Goal: Navigation & Orientation: Find specific page/section

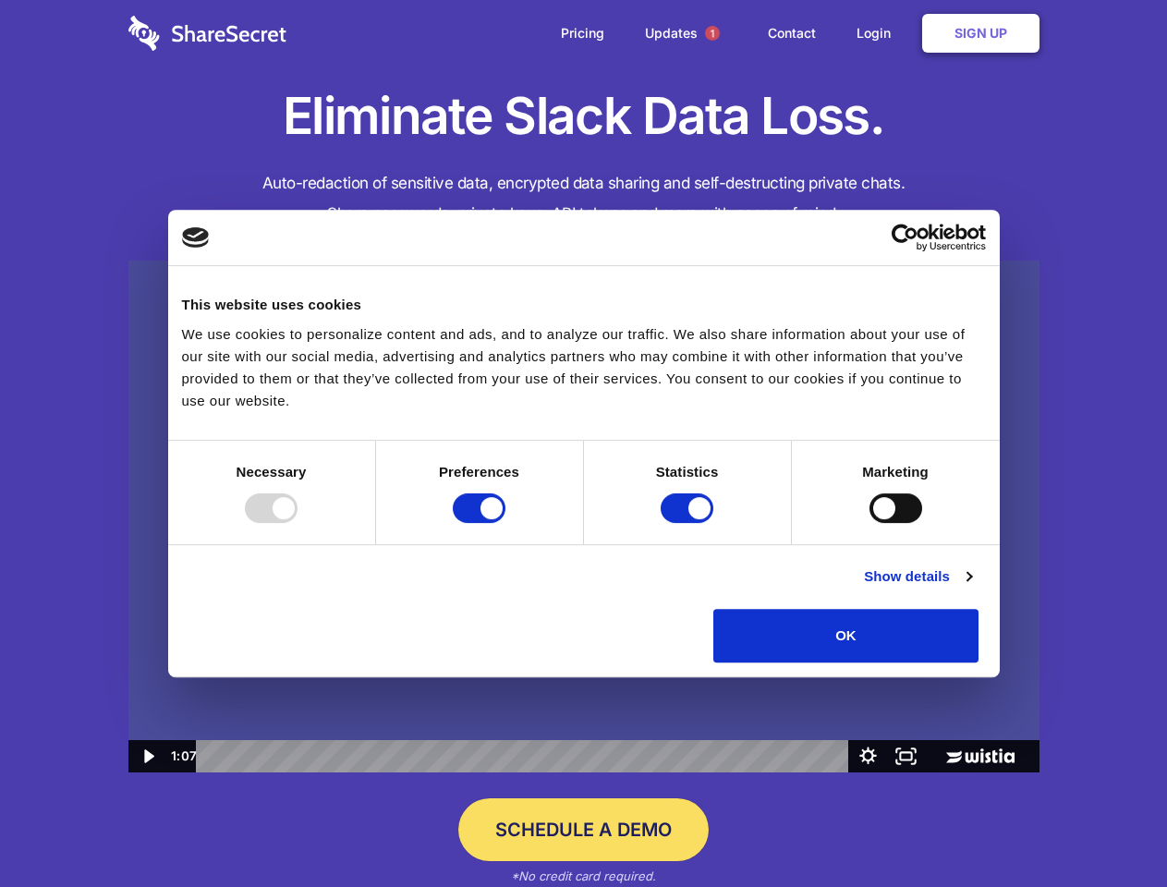
click at [583, 443] on img at bounding box center [583, 517] width 911 height 513
click at [297, 523] on div at bounding box center [271, 508] width 53 height 30
click at [505, 523] on input "Preferences" at bounding box center [479, 508] width 53 height 30
checkbox input "false"
click at [689, 523] on input "Statistics" at bounding box center [687, 508] width 53 height 30
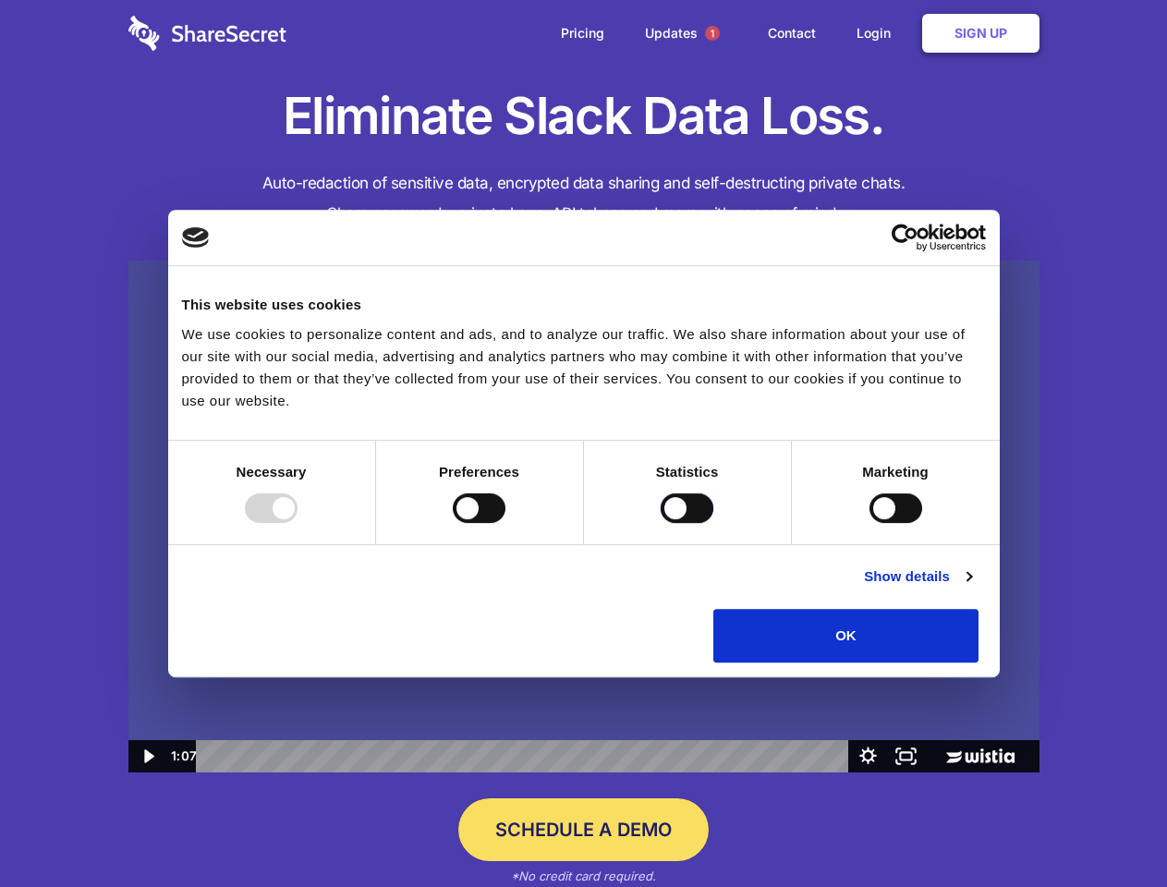
checkbox input "false"
click at [869, 523] on input "Marketing" at bounding box center [895, 508] width 53 height 30
checkbox input "true"
click at [971, 588] on link "Show details" at bounding box center [917, 576] width 107 height 22
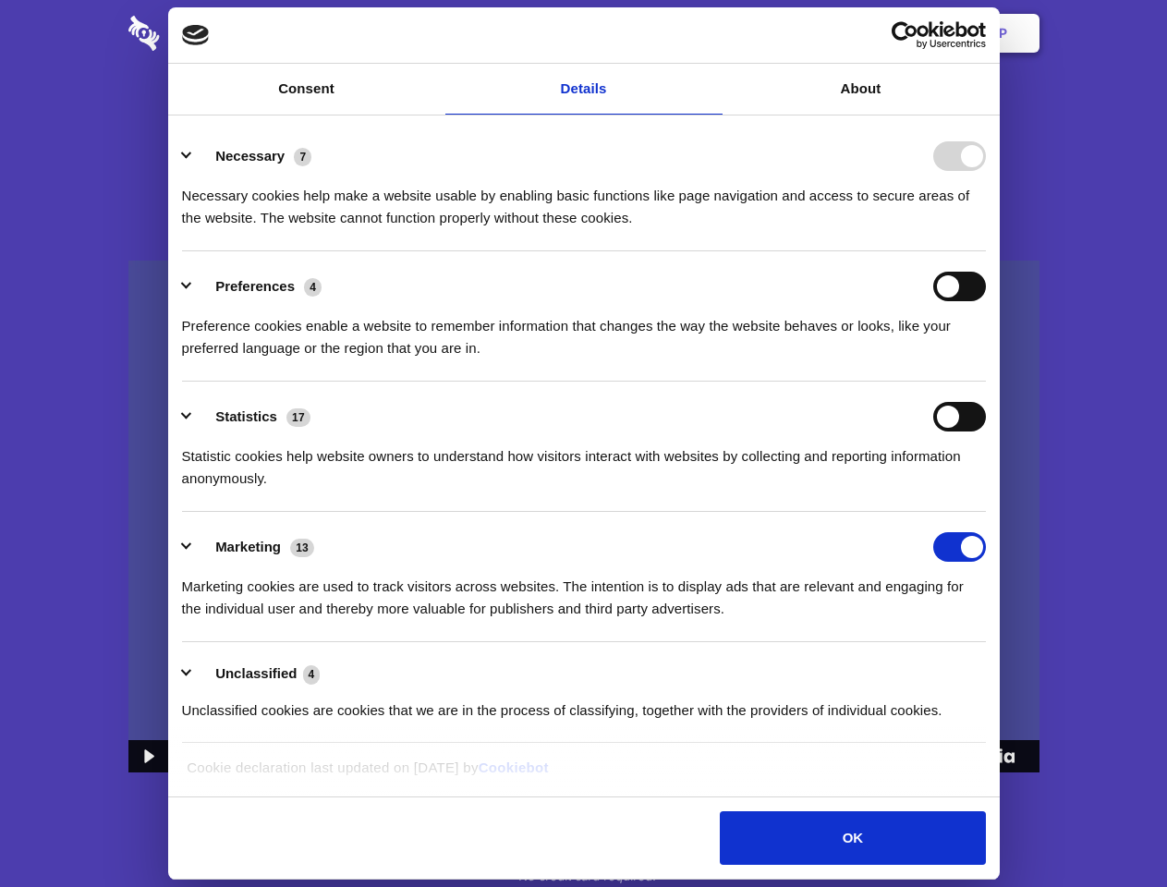
click at [986, 251] on li "Necessary 7 Necessary cookies help make a website usable by enabling basic func…" at bounding box center [584, 186] width 804 height 130
click at [711, 33] on span "1" at bounding box center [712, 33] width 15 height 15
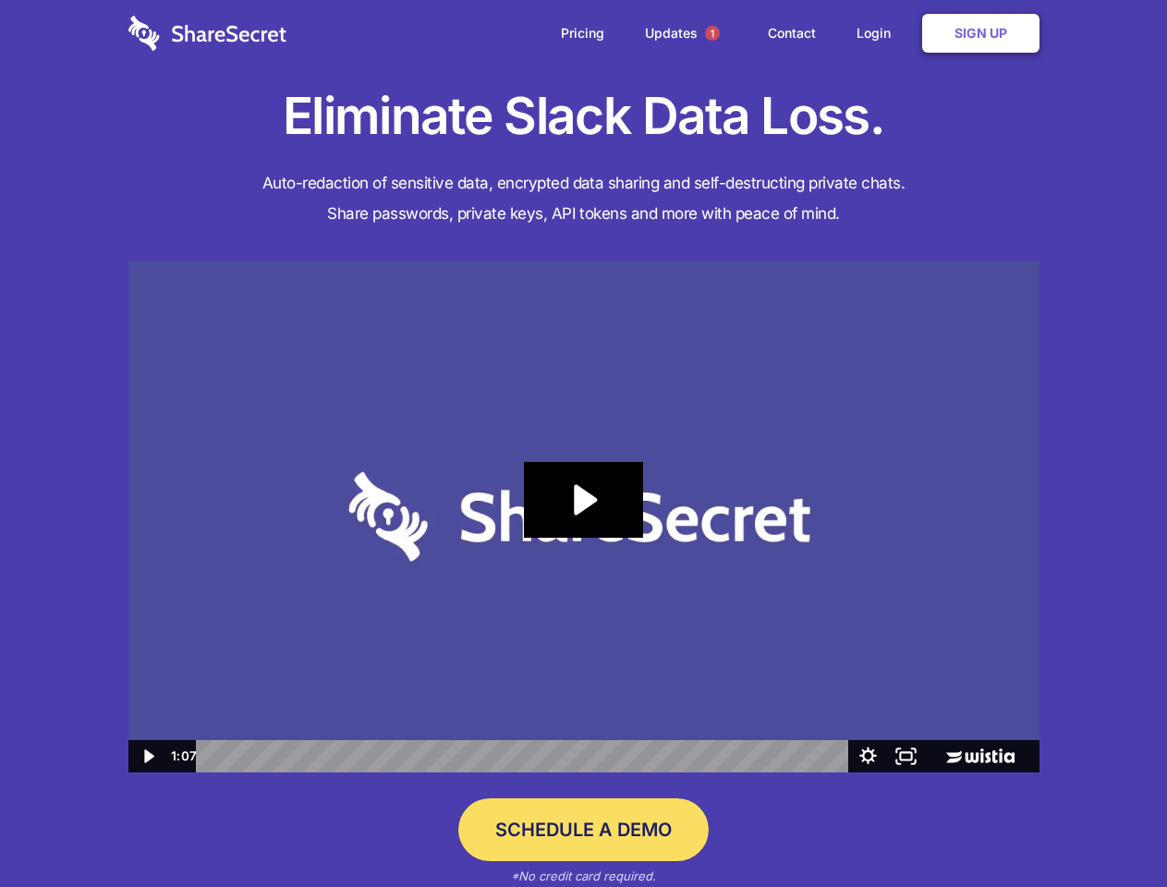
click at [584, 516] on icon "Play Video: Sharesecret Slack Extension" at bounding box center [583, 500] width 118 height 76
